Goal: Find specific page/section: Find specific page/section

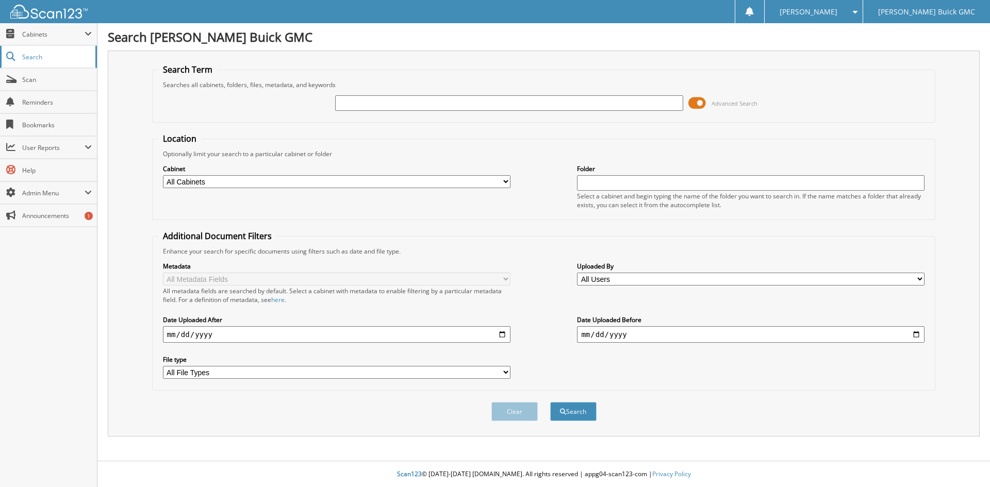
click at [66, 57] on span "Search" at bounding box center [56, 57] width 68 height 9
click at [566, 415] on button "Search" at bounding box center [573, 411] width 46 height 19
click at [62, 34] on span "Cabinets" at bounding box center [53, 34] width 62 height 9
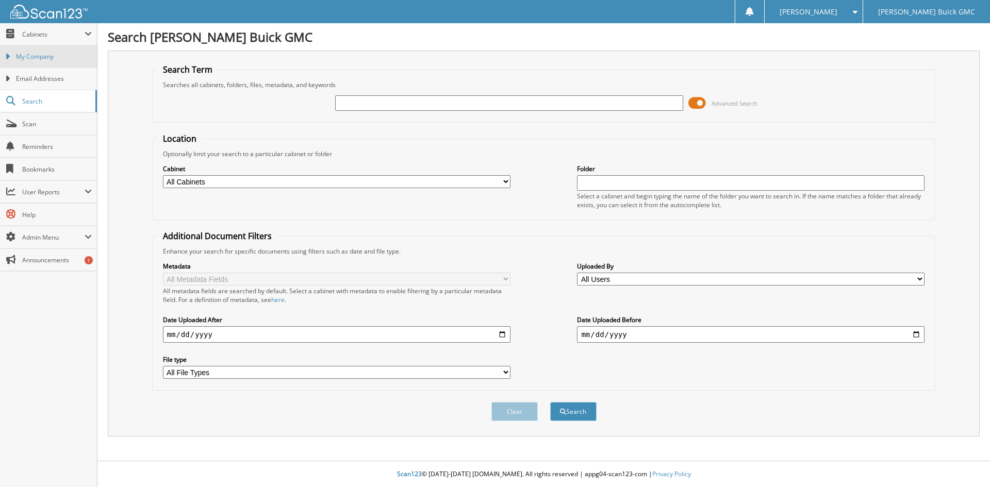
click at [52, 56] on span "My Company" at bounding box center [54, 56] width 76 height 9
